Goal: Check status: Check status

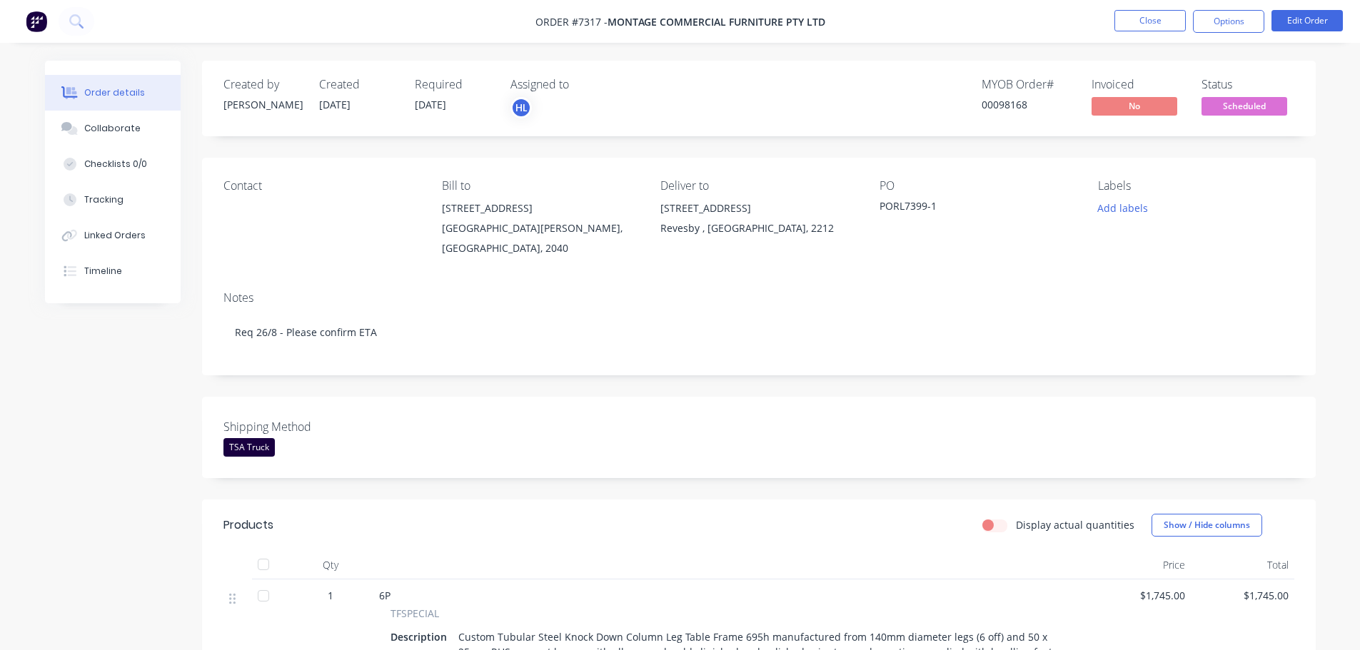
scroll to position [357, 0]
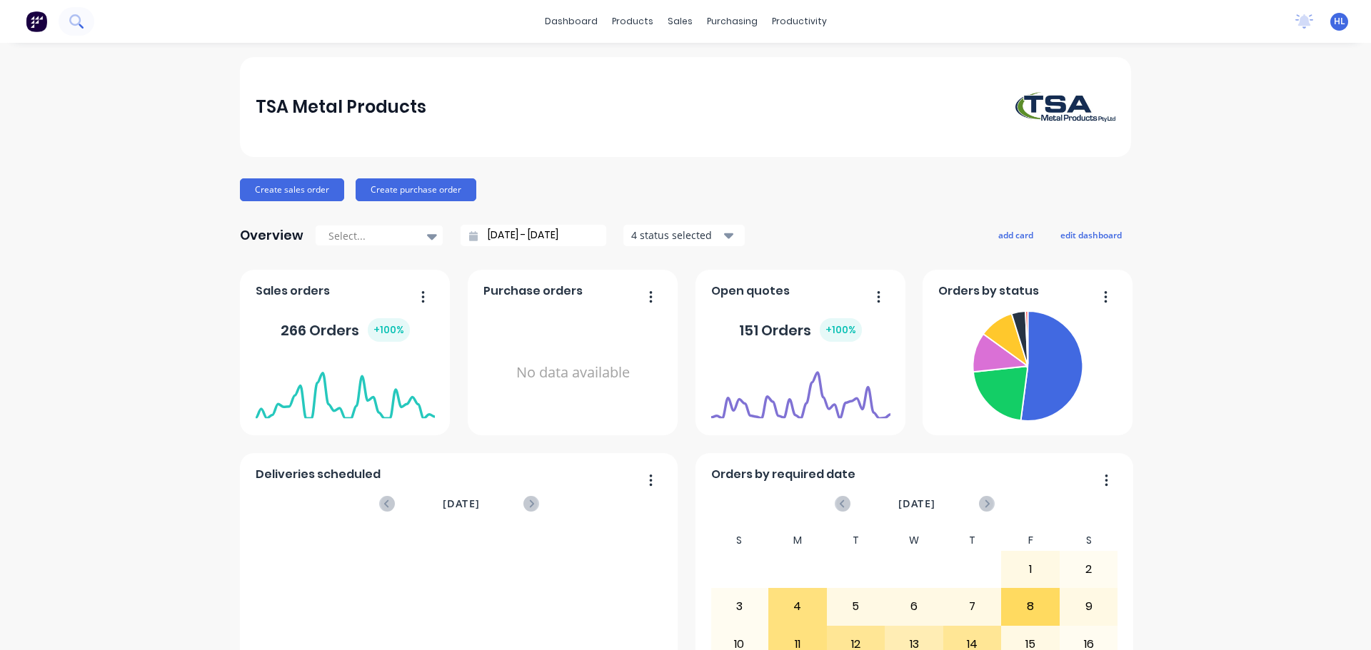
click at [77, 21] on icon at bounding box center [76, 21] width 14 height 14
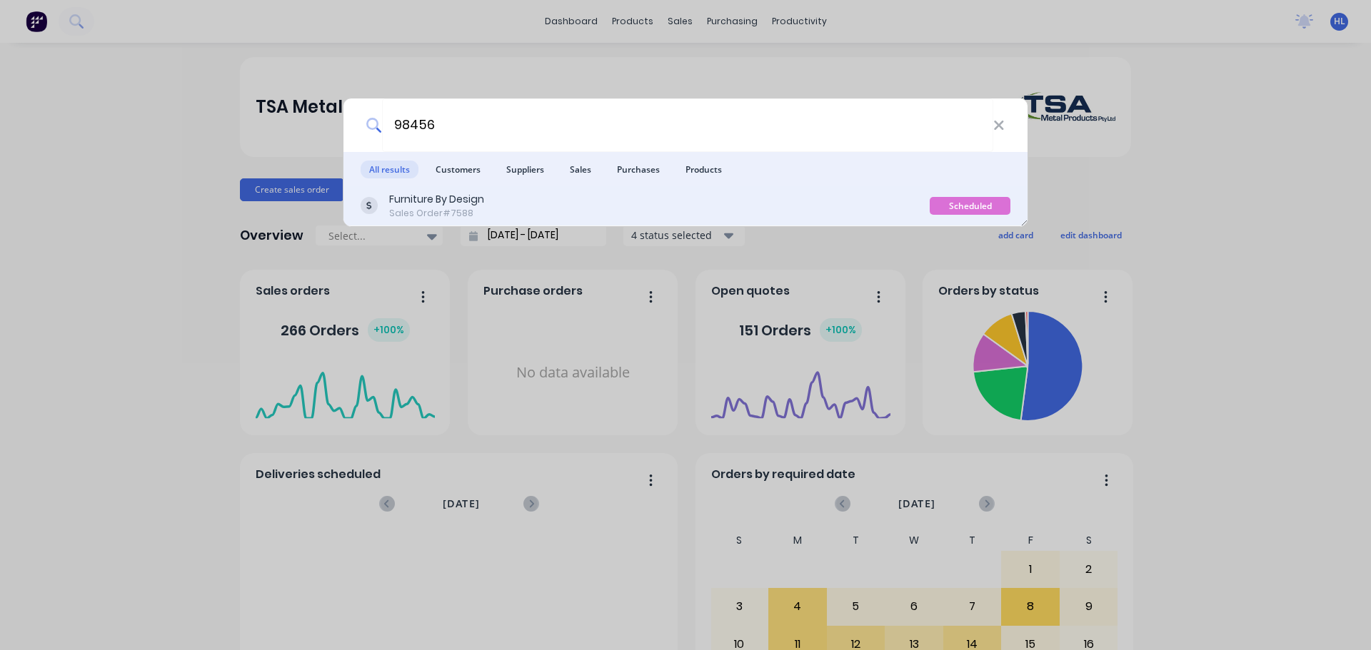
type input "98456"
click at [468, 211] on div "Sales Order #7588" at bounding box center [436, 213] width 95 height 13
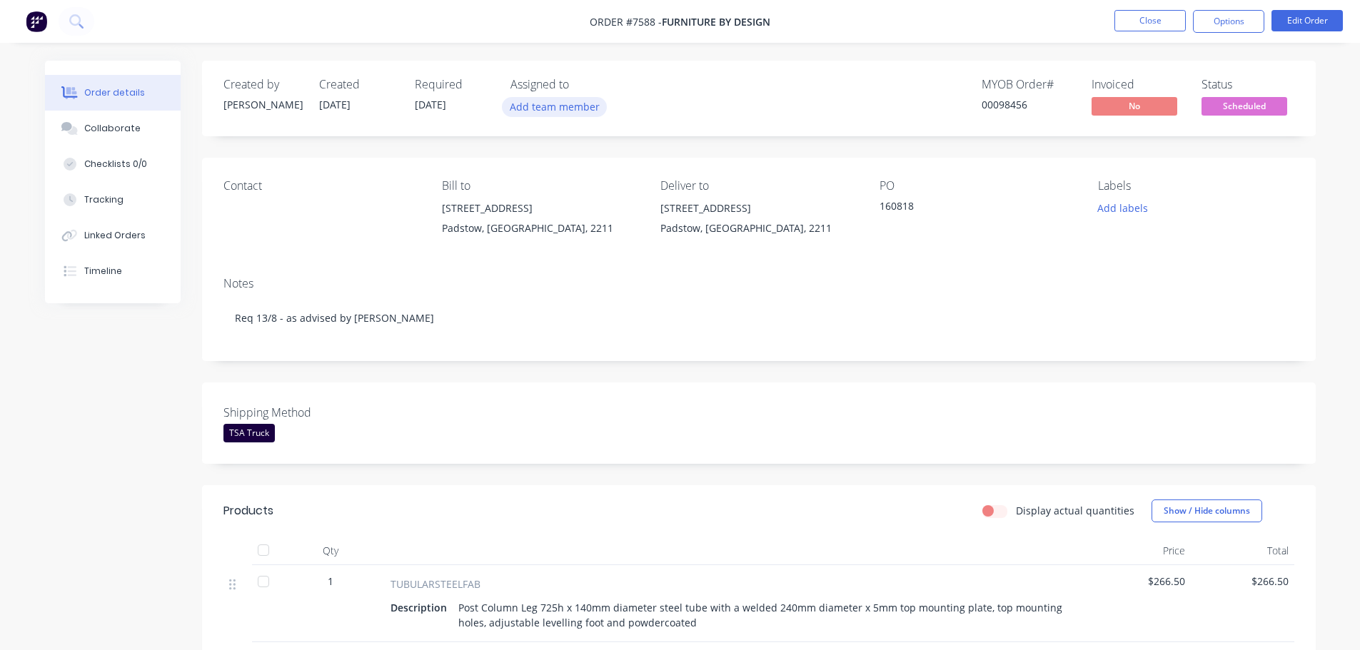
click at [570, 101] on button "Add team member" at bounding box center [554, 106] width 105 height 19
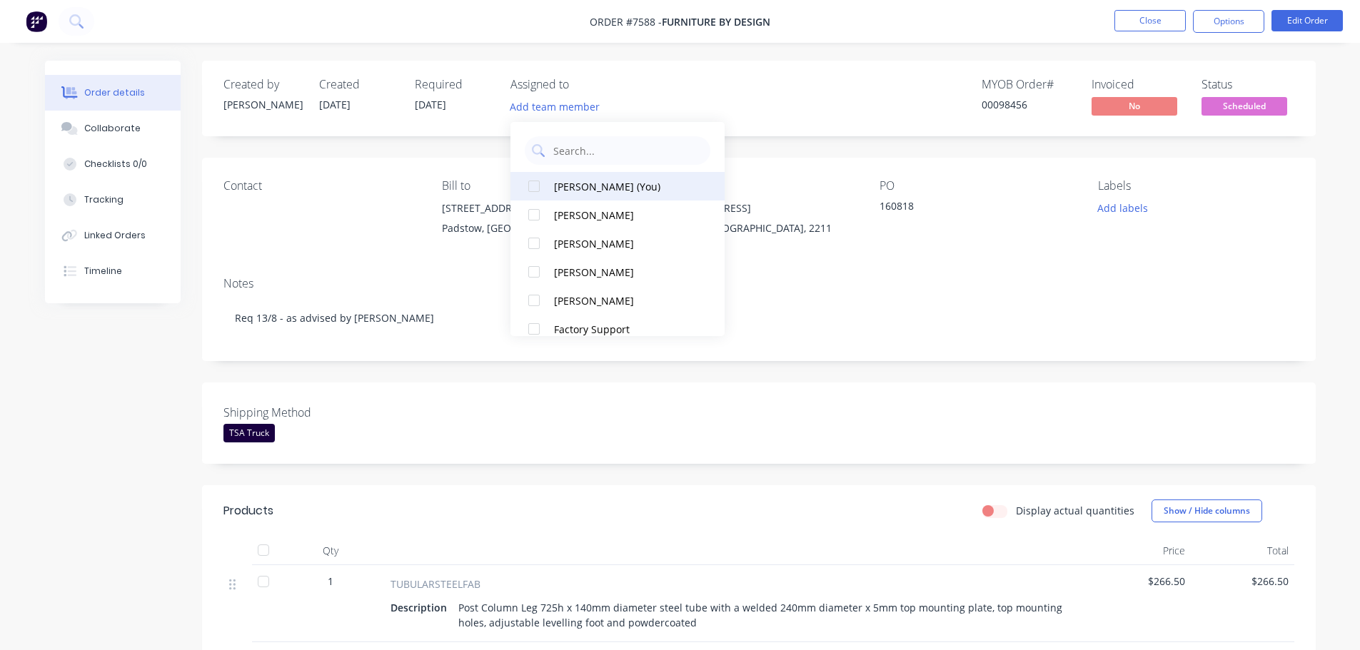
click at [536, 186] on div at bounding box center [534, 186] width 29 height 29
click at [89, 475] on div "Created by [PERSON_NAME] Created [DATE] Required [DATE] Assigned to HL MYOB Ord…" at bounding box center [680, 579] width 1271 height 1036
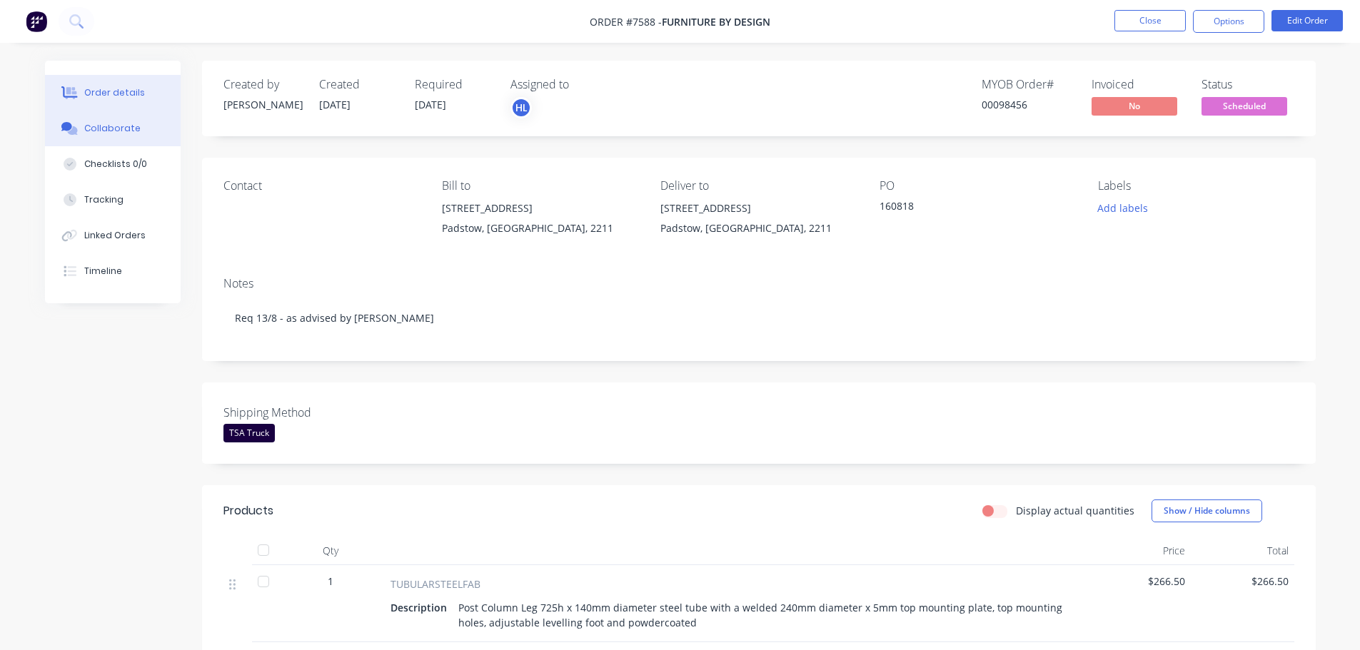
click at [106, 140] on button "Collaborate" at bounding box center [113, 129] width 136 height 36
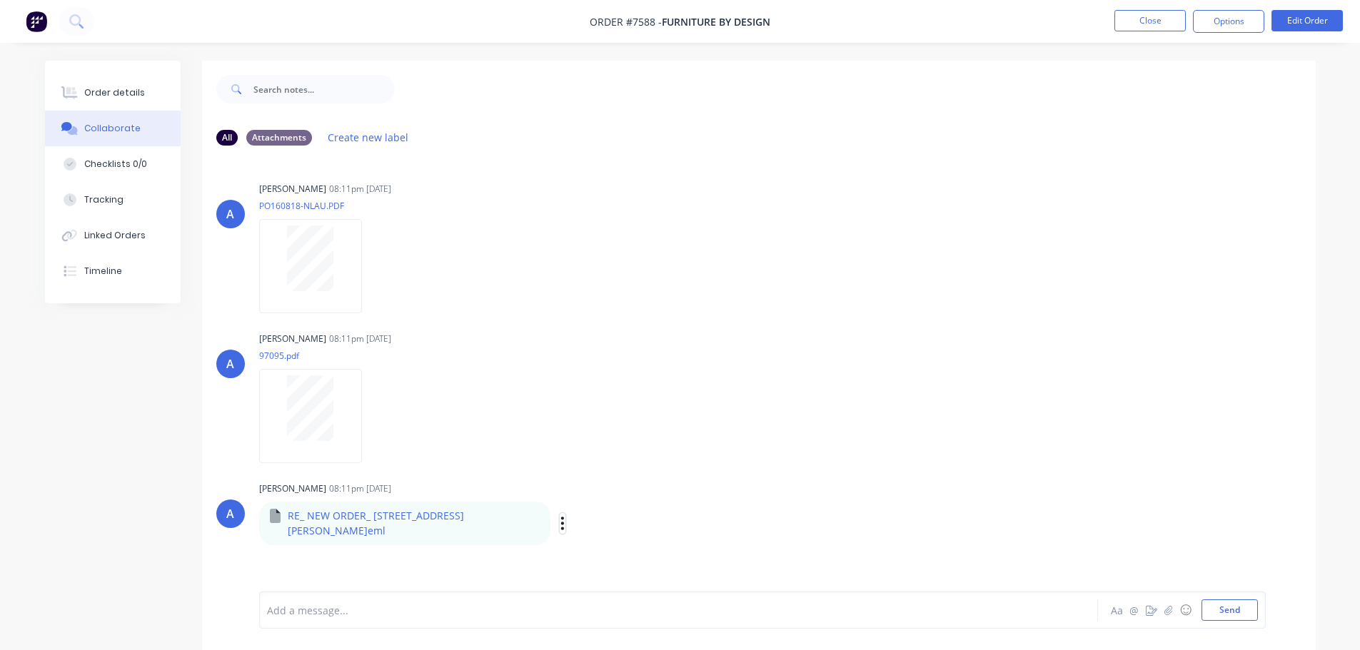
click at [561, 517] on icon "button" at bounding box center [562, 523] width 3 height 13
click at [598, 552] on button "Download" at bounding box center [656, 562] width 161 height 32
click at [128, 89] on div "Order details" at bounding box center [114, 92] width 61 height 13
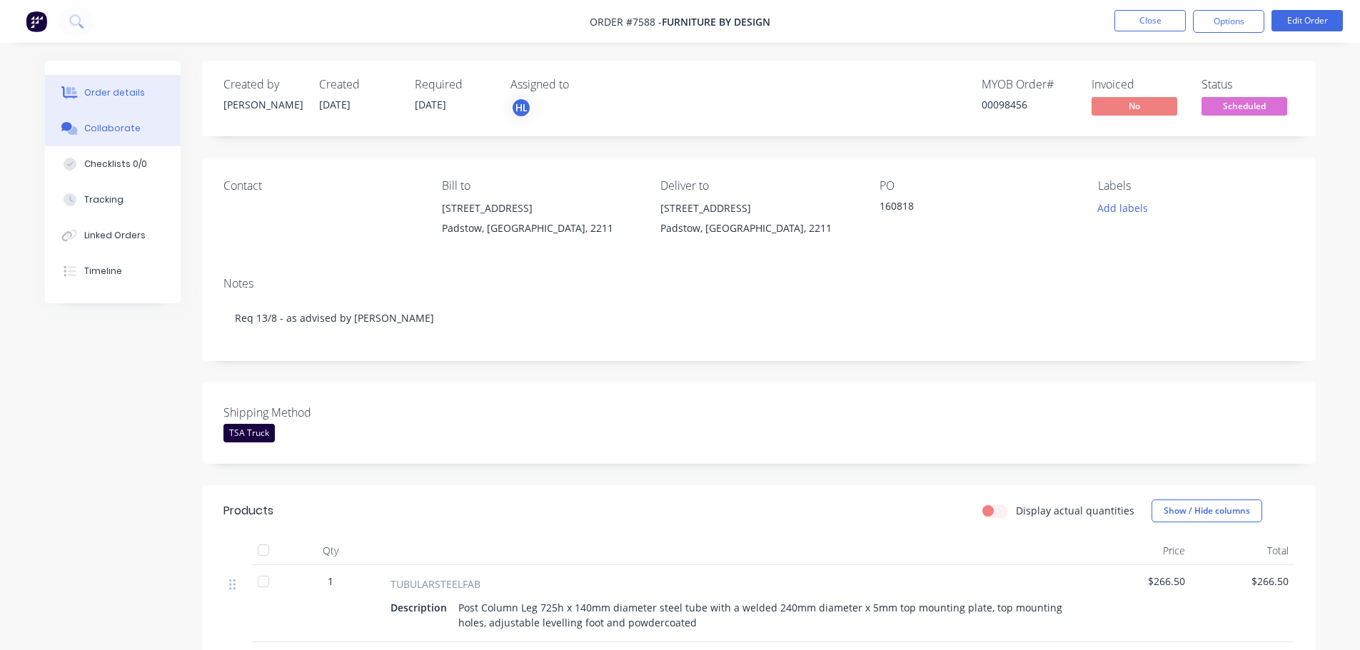
click at [114, 121] on button "Collaborate" at bounding box center [113, 129] width 136 height 36
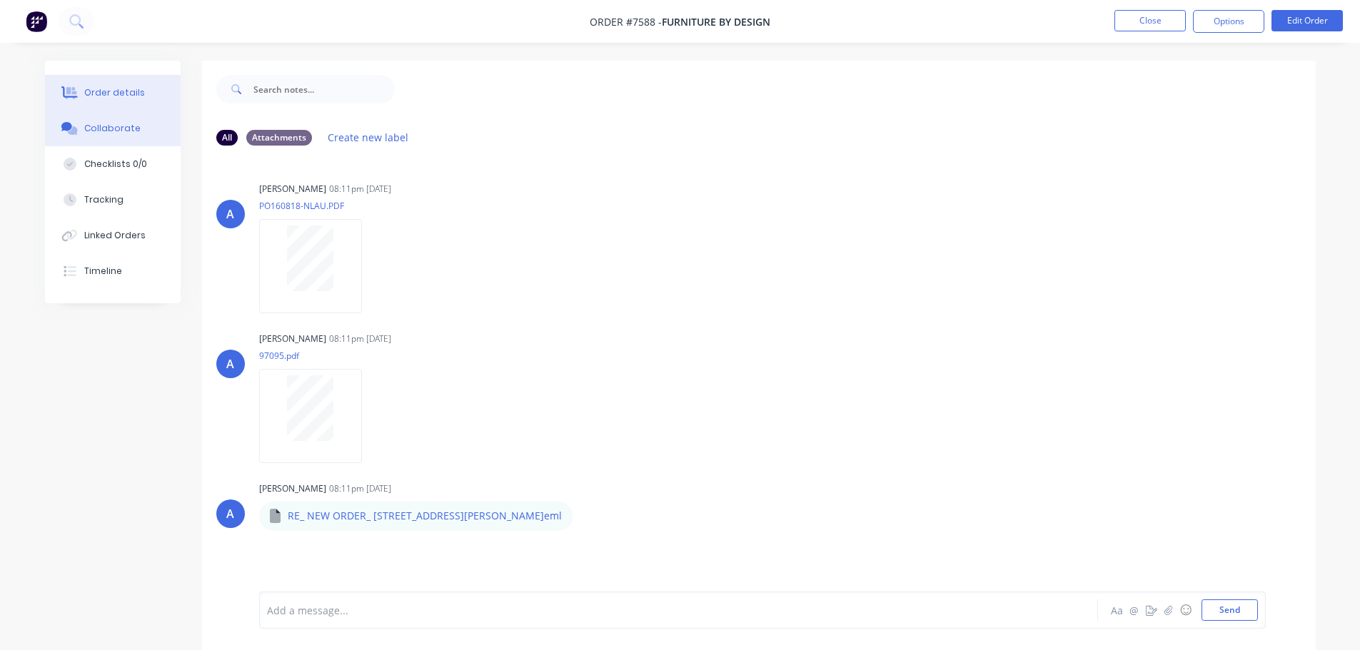
click at [115, 87] on div "Order details" at bounding box center [114, 92] width 61 height 13
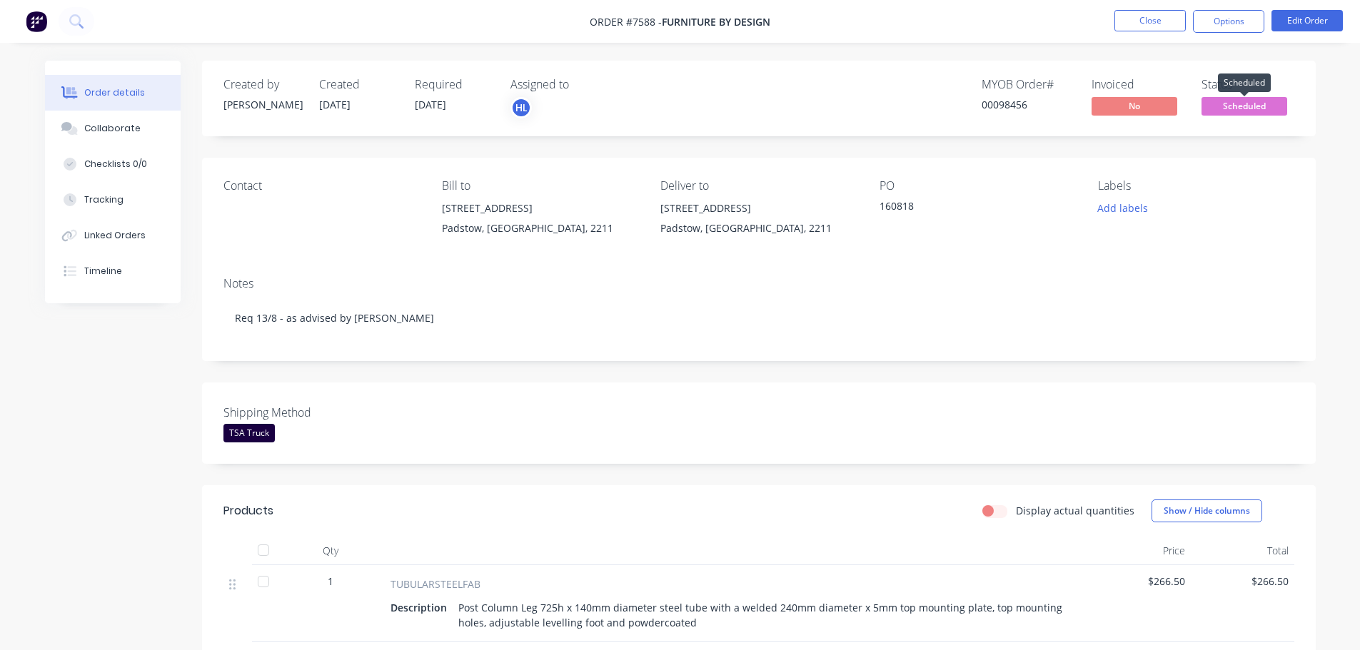
click at [1246, 107] on span "Scheduled" at bounding box center [1245, 106] width 86 height 18
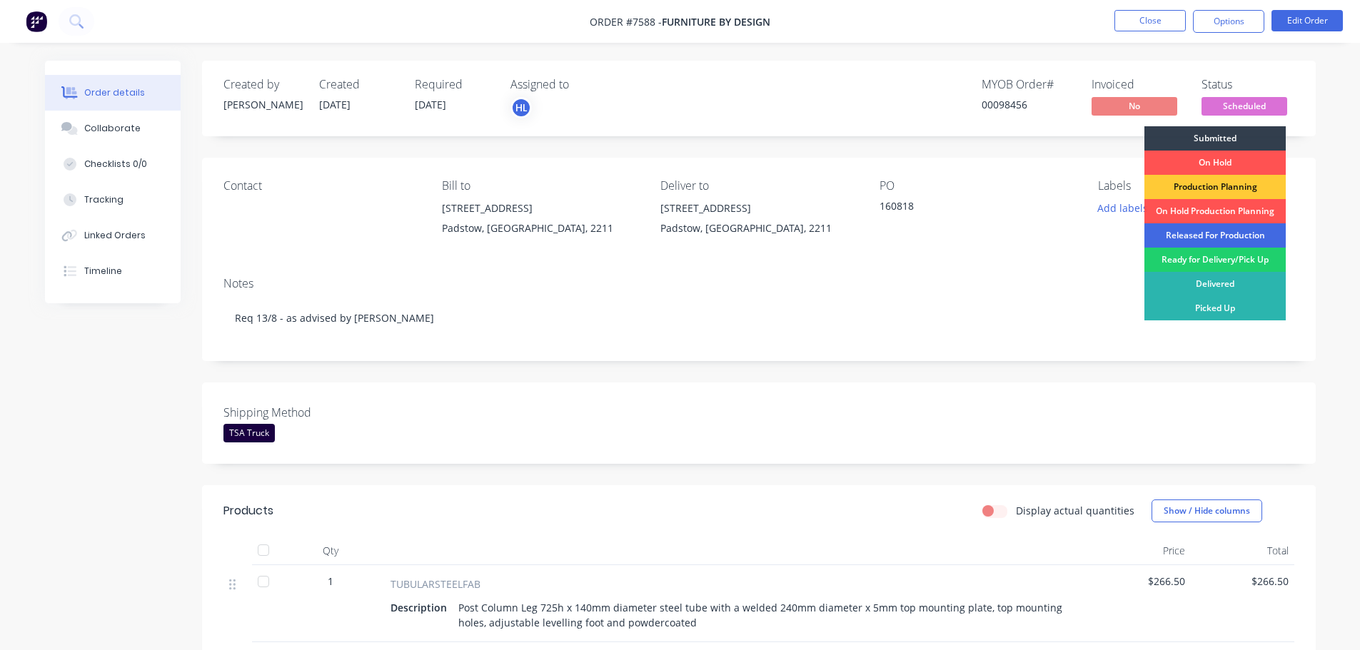
click at [1205, 231] on div "Released For Production" at bounding box center [1215, 235] width 141 height 24
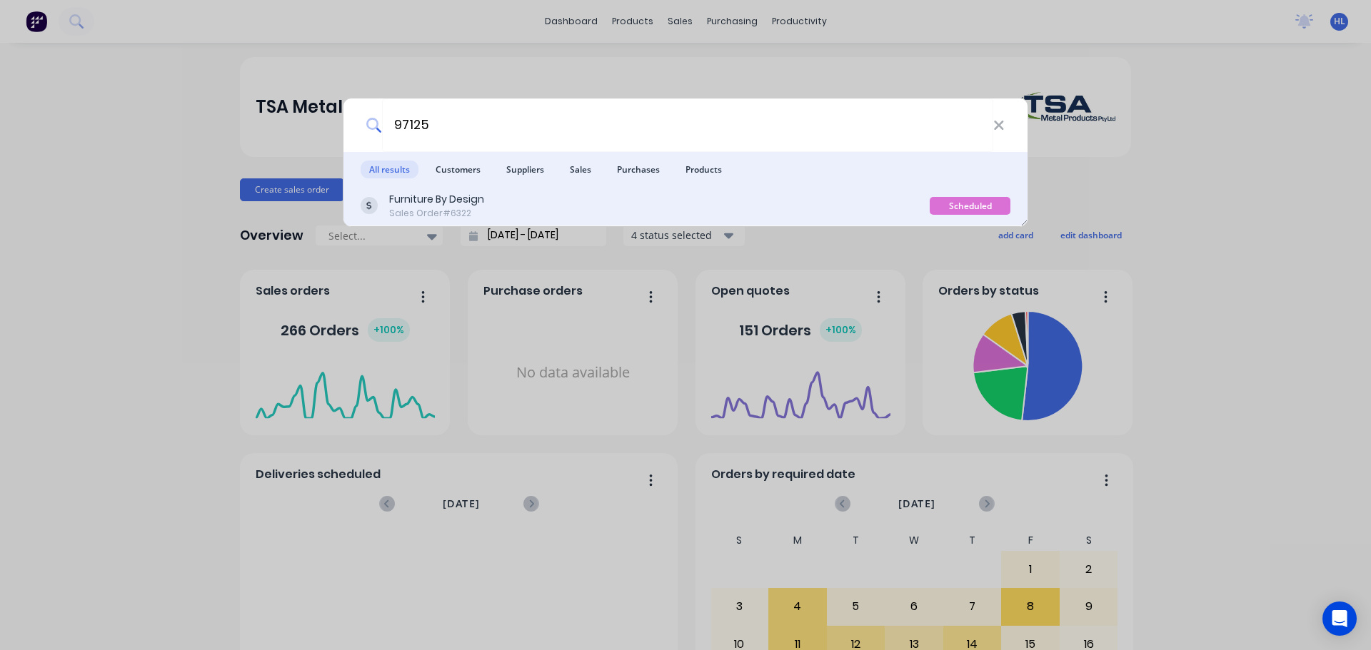
type input "97125"
click at [486, 204] on div "Furniture By Design Sales Order #6322" at bounding box center [645, 206] width 569 height 28
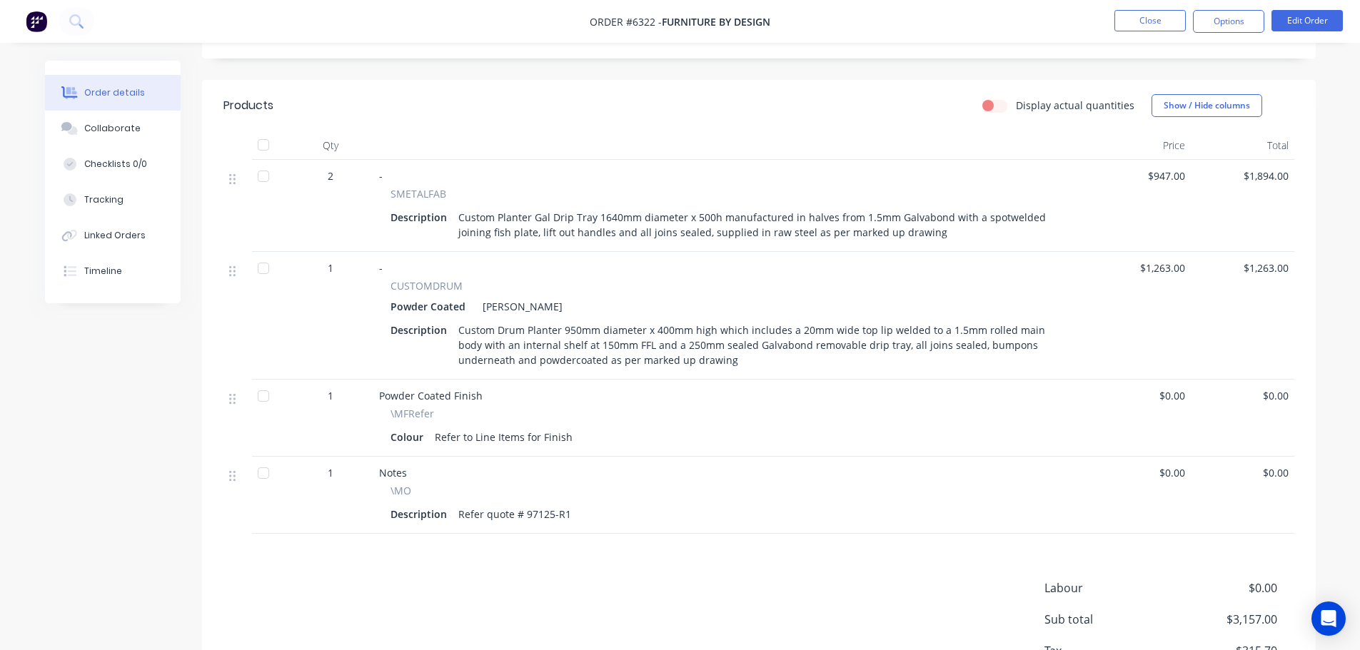
scroll to position [428, 0]
